Goal: Find specific page/section: Find specific page/section

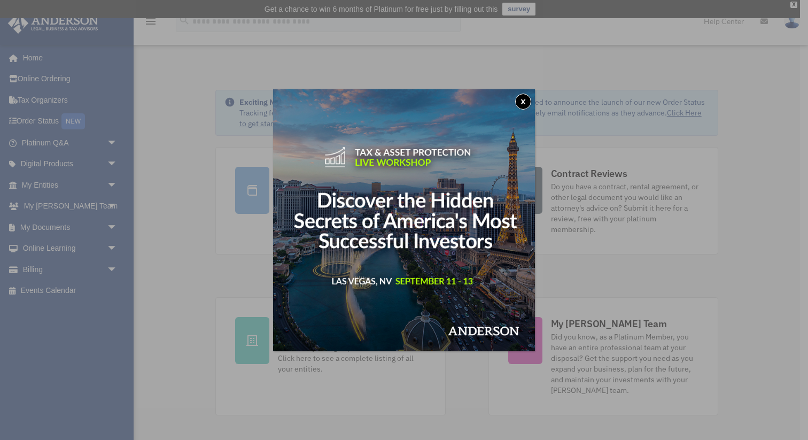
click at [526, 101] on button "x" at bounding box center [523, 102] width 16 height 16
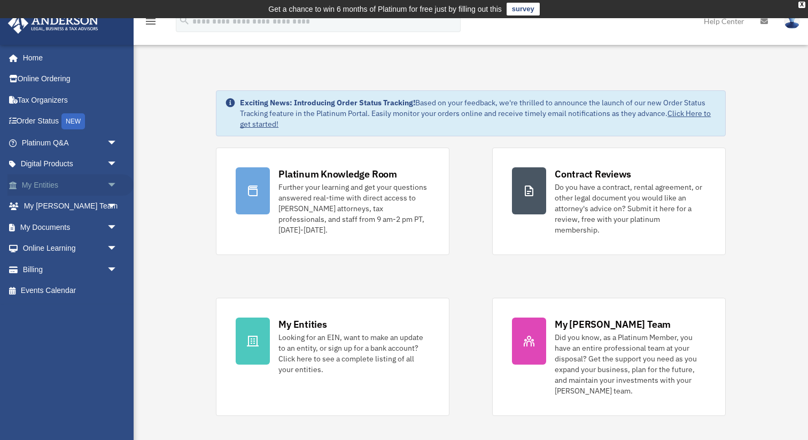
click at [111, 183] on span "arrow_drop_down" at bounding box center [117, 185] width 21 height 22
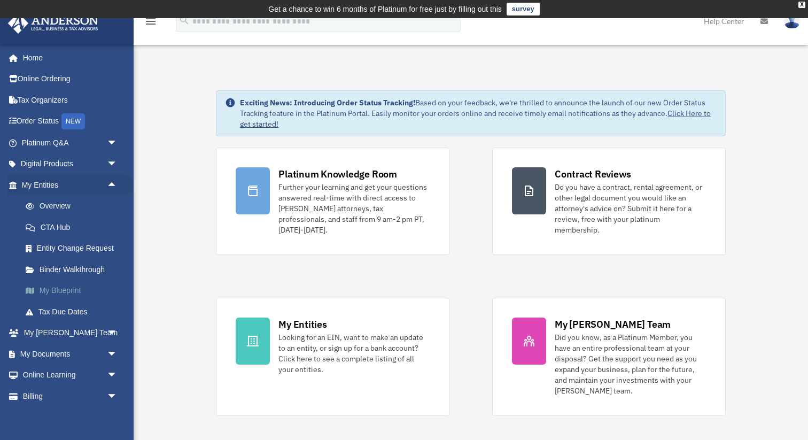
click at [60, 288] on link "My Blueprint" at bounding box center [74, 290] width 119 height 21
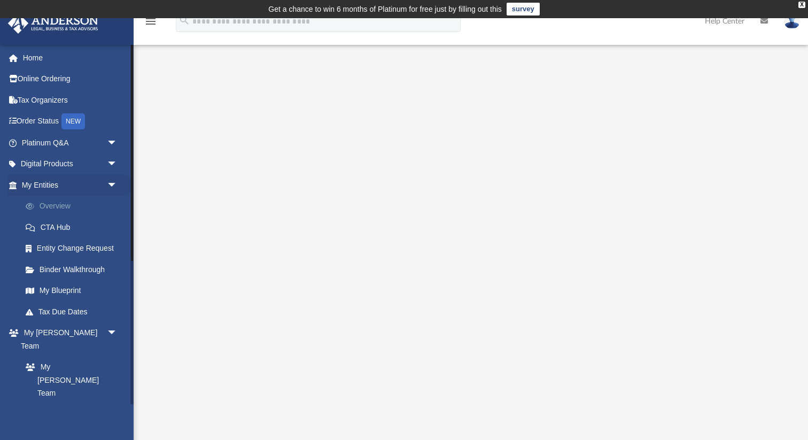
click at [60, 206] on link "Overview" at bounding box center [74, 206] width 119 height 21
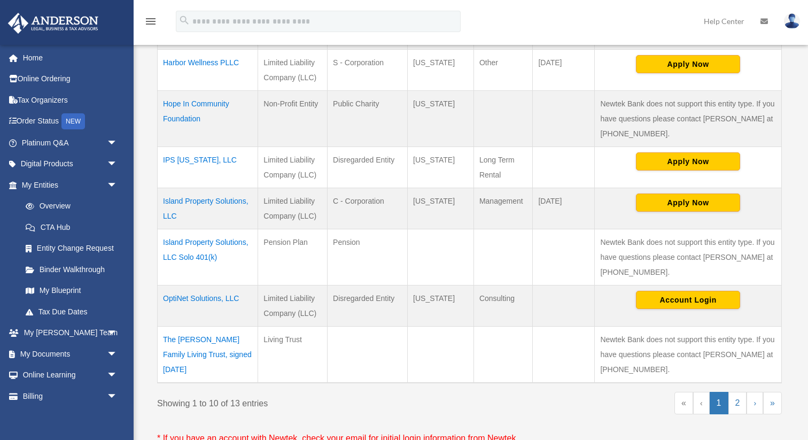
scroll to position [443, 0]
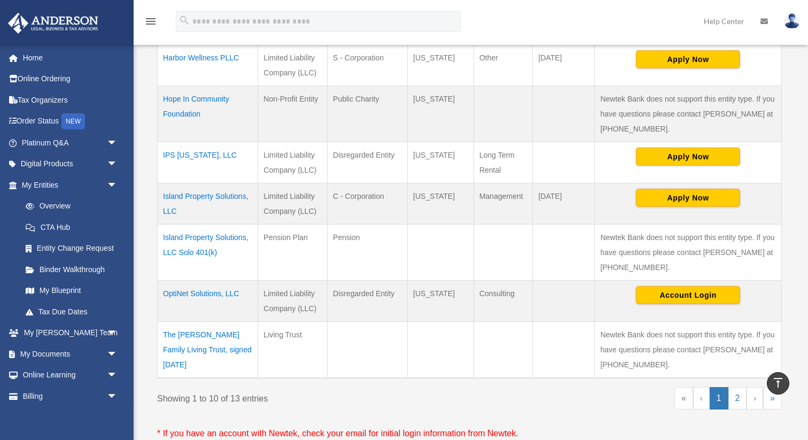
click at [192, 295] on td "OptiNet Solutions, LLC" at bounding box center [208, 301] width 101 height 41
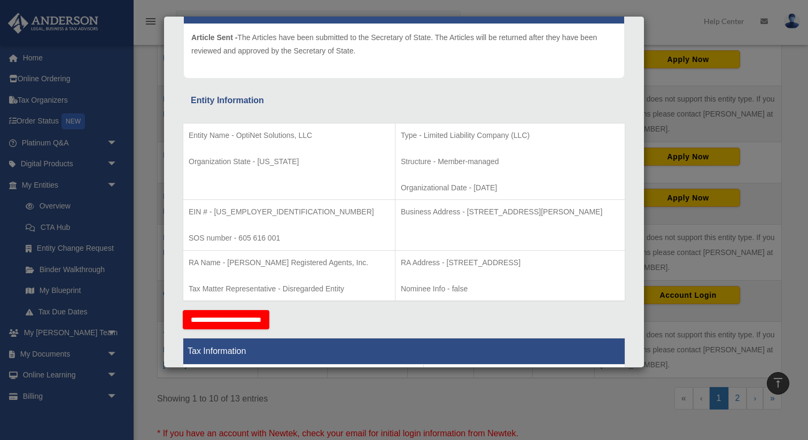
scroll to position [126, 0]
